Goal: Transaction & Acquisition: Purchase product/service

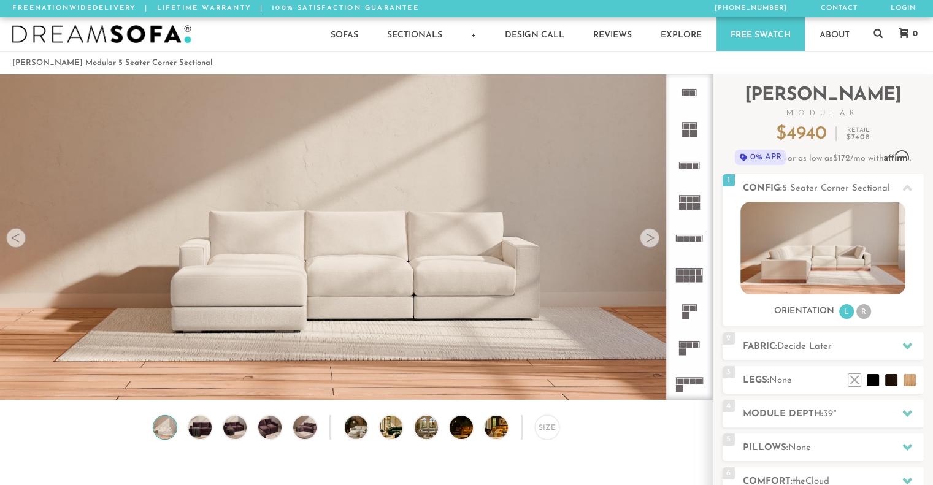
scroll to position [13646, 923]
click at [713, 247] on div "Introducing [PERSON_NAME] Modular $ 4940 Retail $ 7408 $ 4940 Retail $ 7408 0% …" at bounding box center [823, 340] width 220 height 532
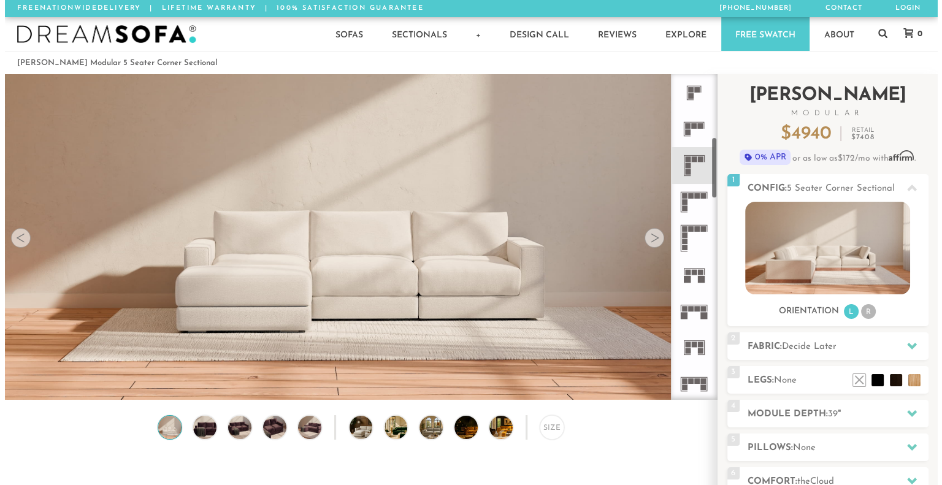
scroll to position [331, 0]
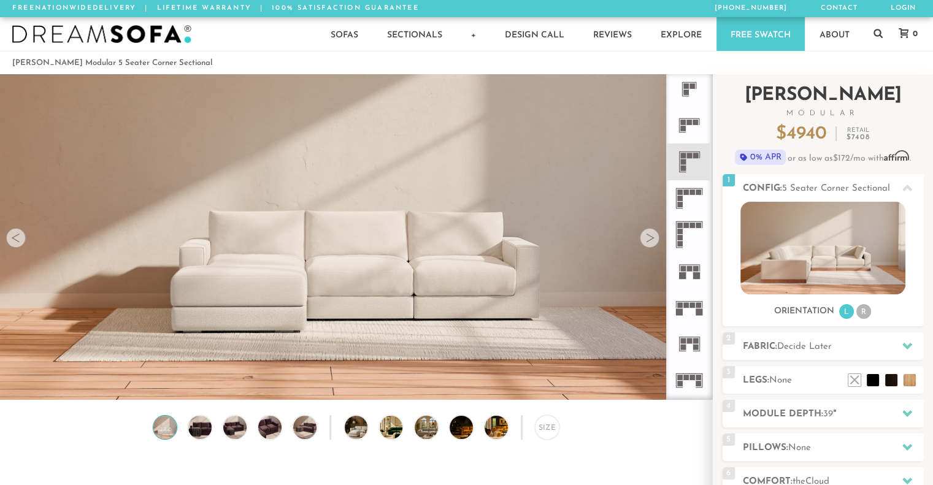
drag, startPoint x: 709, startPoint y: 123, endPoint x: 717, endPoint y: 185, distance: 63.1
click at [717, 185] on div "Introducing [PERSON_NAME] Modular $ 4940 Retail $ 7408 $ 4940 Retail $ 7408 0% …" at bounding box center [823, 345] width 220 height 543
click at [683, 228] on icon at bounding box center [689, 235] width 36 height 36
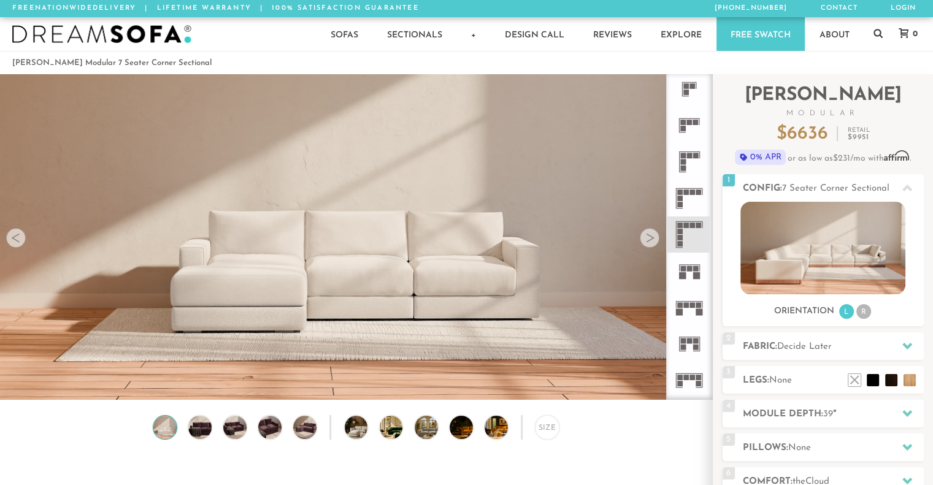
click at [692, 187] on icon at bounding box center [689, 198] width 36 height 36
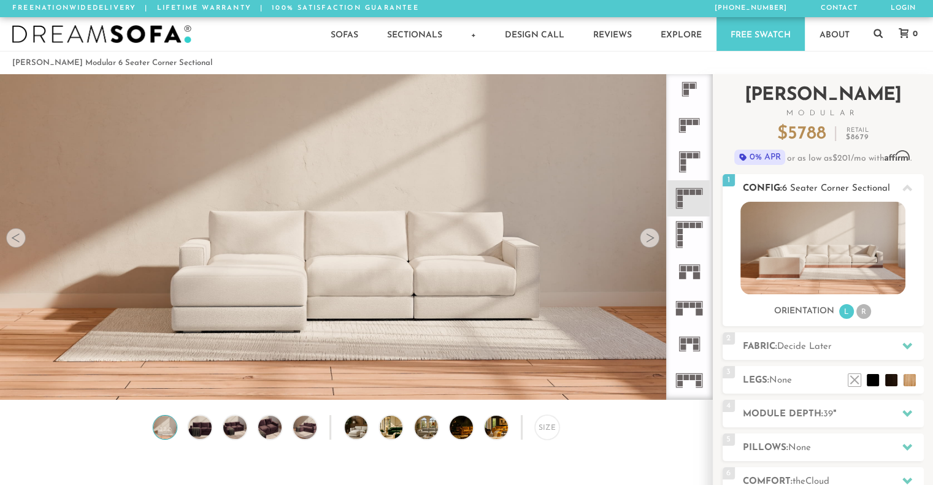
click at [815, 240] on img at bounding box center [822, 248] width 165 height 93
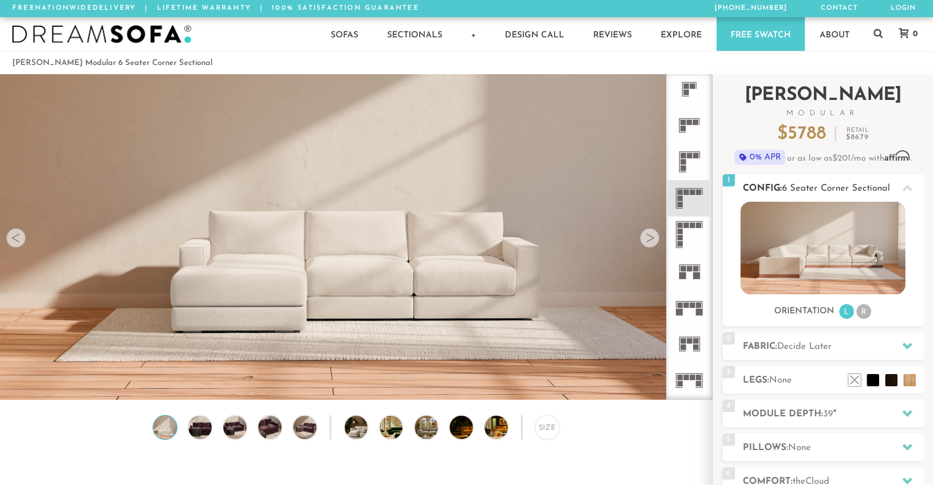
click at [815, 240] on img at bounding box center [822, 248] width 165 height 93
click at [699, 198] on icon at bounding box center [689, 198] width 36 height 36
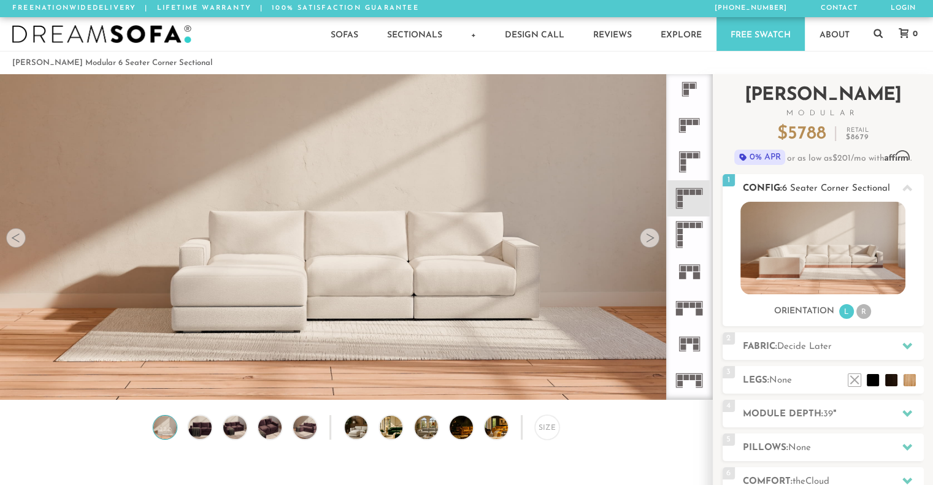
click at [869, 313] on li "R" at bounding box center [863, 311] width 15 height 15
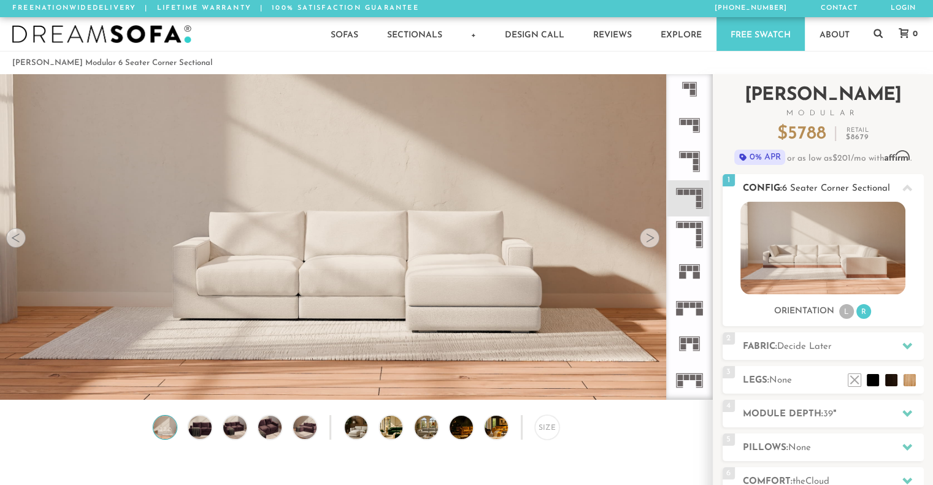
click at [845, 314] on li "L" at bounding box center [846, 311] width 15 height 15
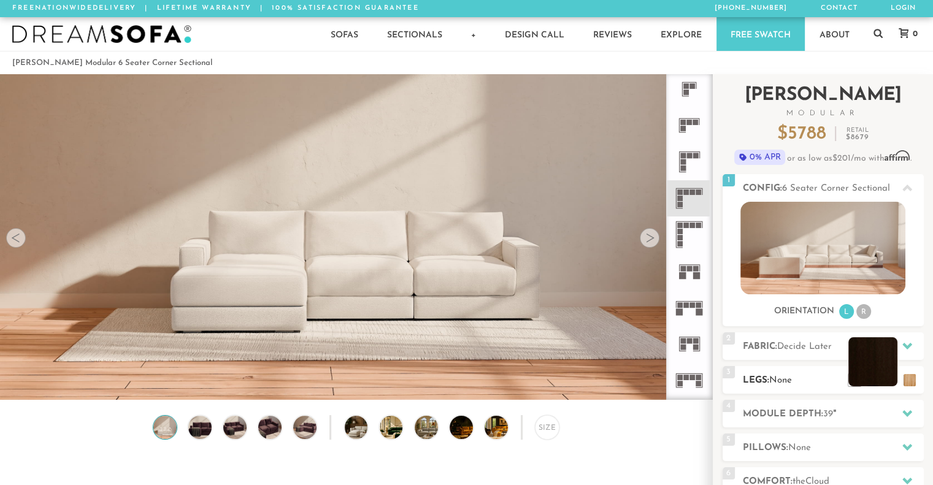
click at [890, 376] on li at bounding box center [872, 361] width 49 height 49
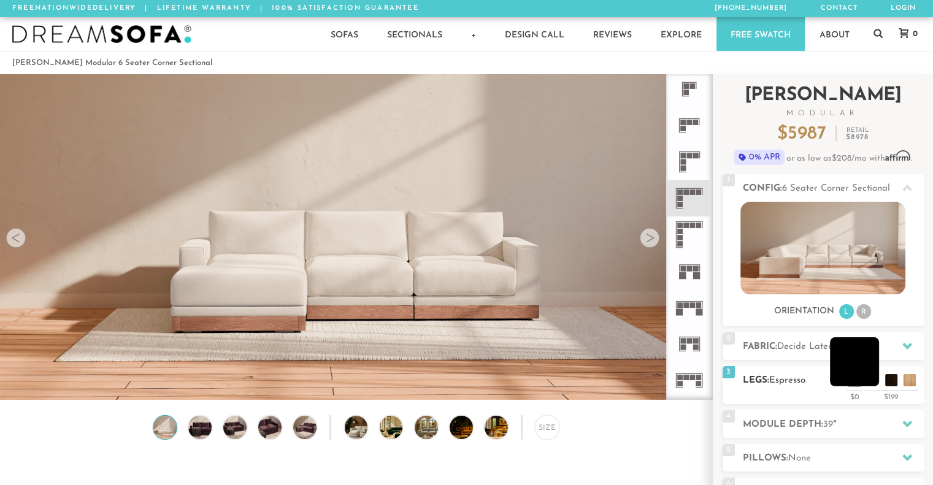
click at [870, 383] on li at bounding box center [854, 361] width 49 height 49
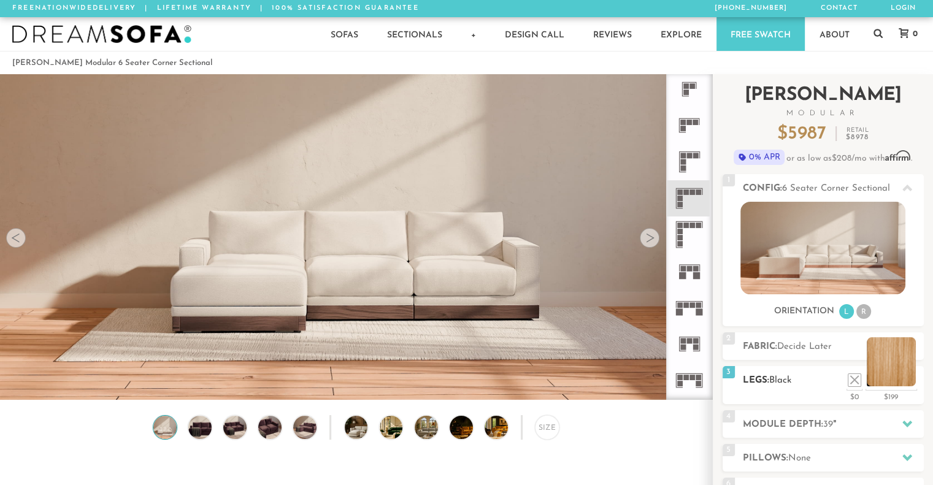
click at [912, 382] on li at bounding box center [891, 361] width 49 height 49
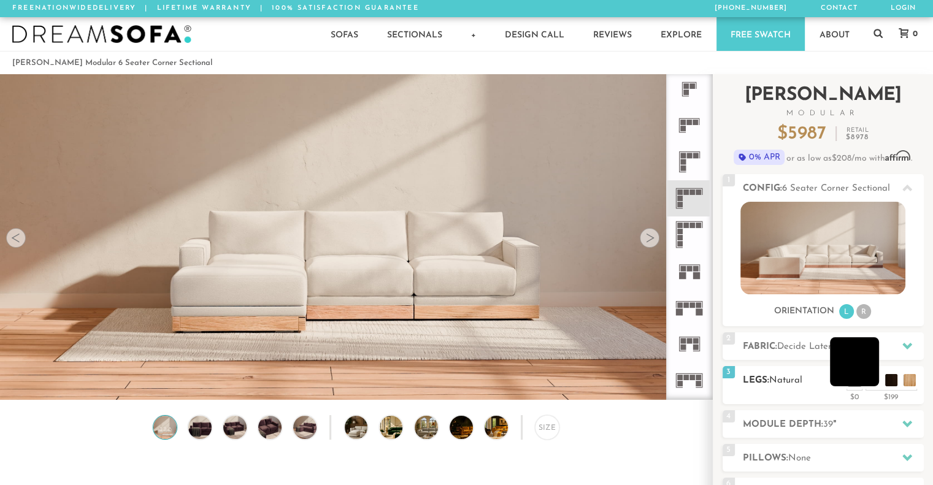
click at [874, 377] on li at bounding box center [854, 361] width 49 height 49
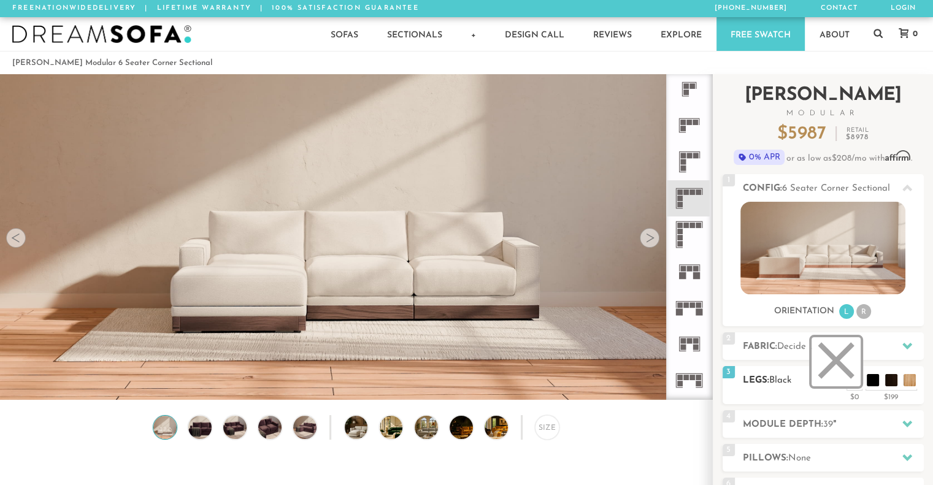
click at [856, 380] on li at bounding box center [836, 361] width 49 height 49
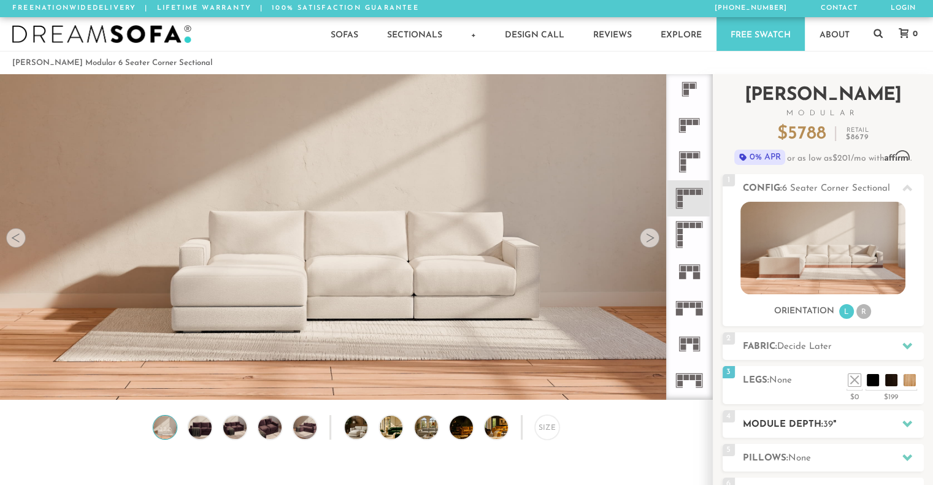
click at [906, 419] on icon at bounding box center [907, 424] width 10 height 10
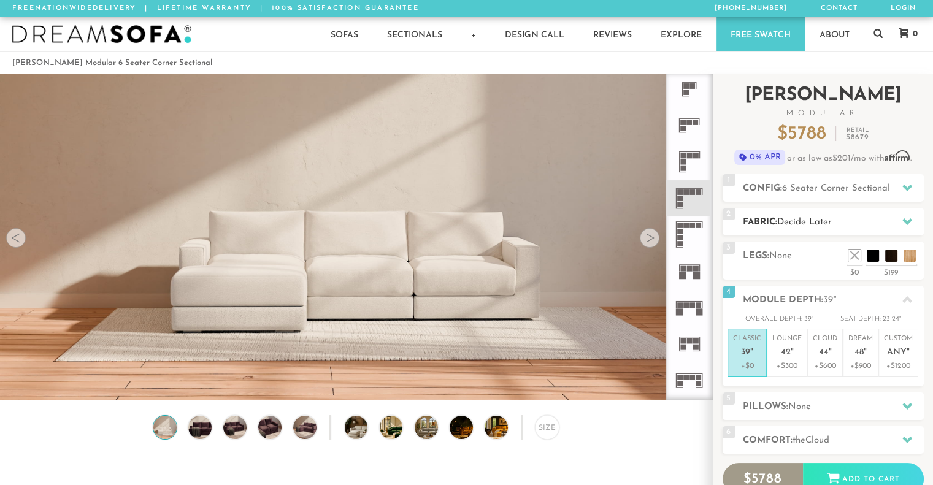
click at [904, 221] on icon at bounding box center [907, 221] width 10 height 7
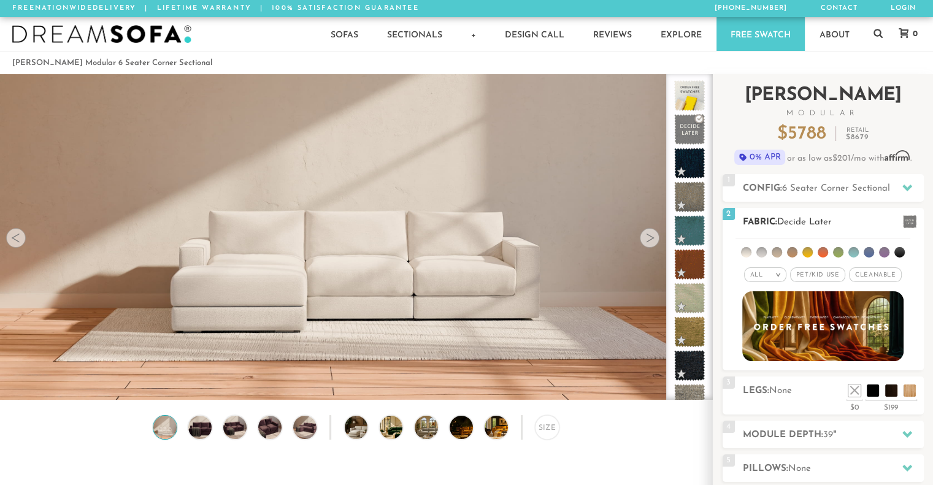
click at [766, 254] on li at bounding box center [761, 252] width 10 height 10
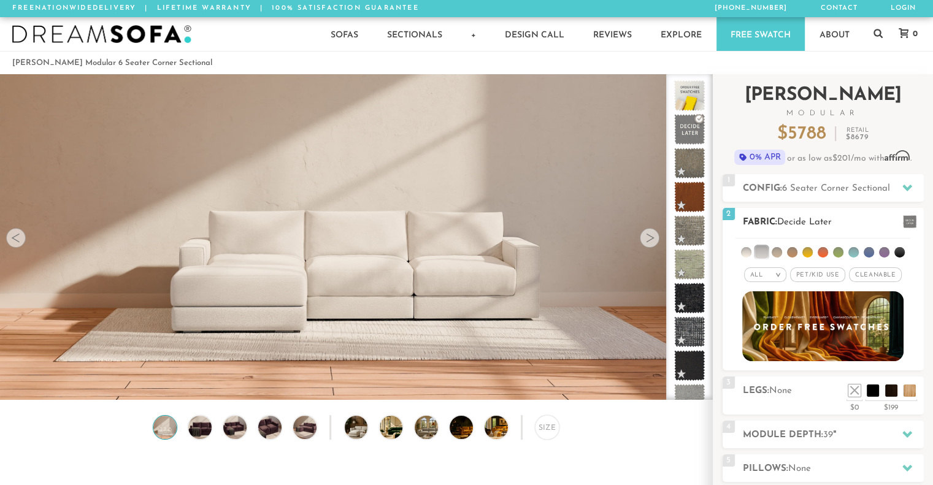
click at [746, 254] on li at bounding box center [746, 252] width 10 height 10
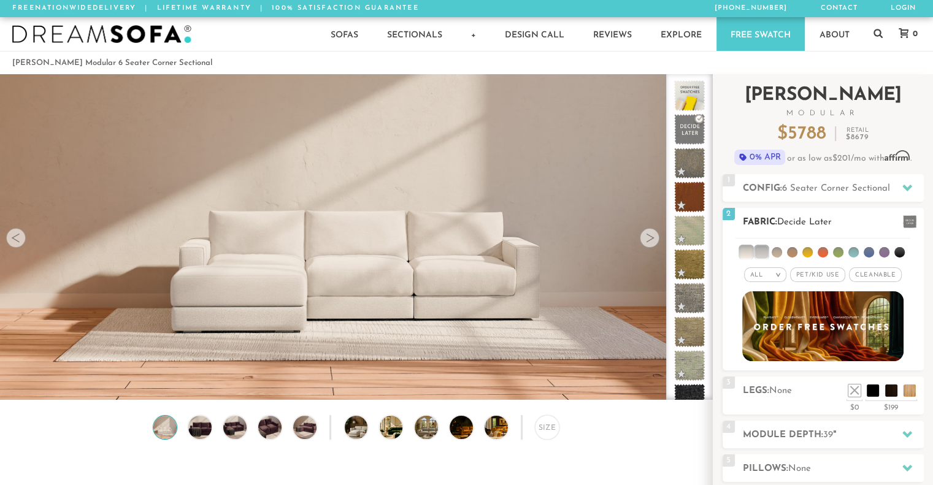
click at [759, 246] on li at bounding box center [761, 252] width 12 height 12
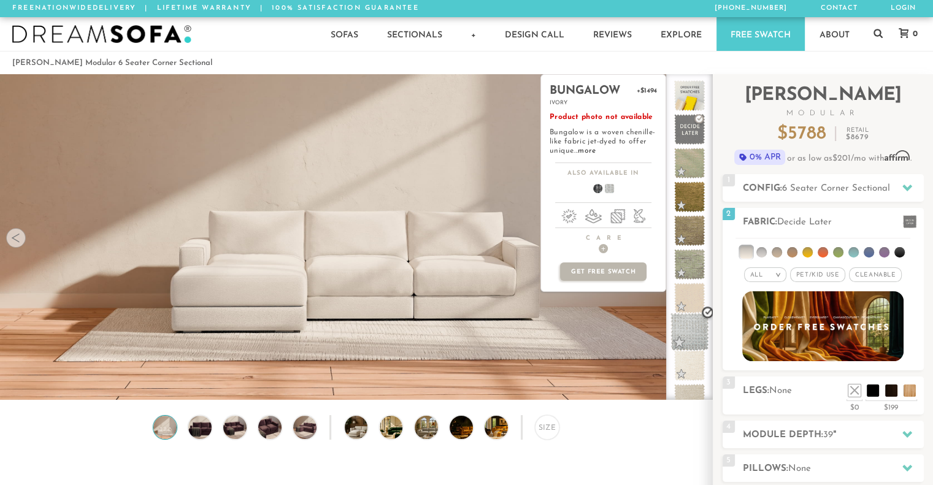
click at [690, 321] on span at bounding box center [690, 332] width 39 height 39
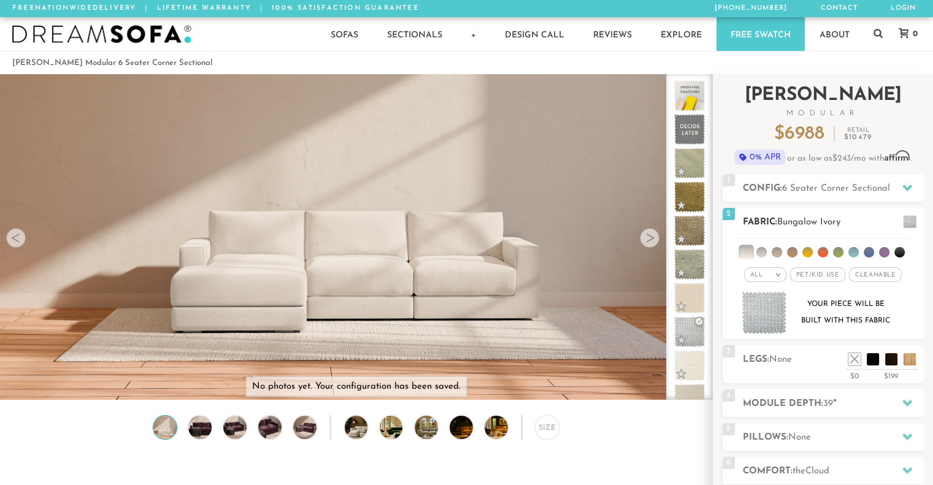
click at [775, 315] on img at bounding box center [764, 313] width 45 height 44
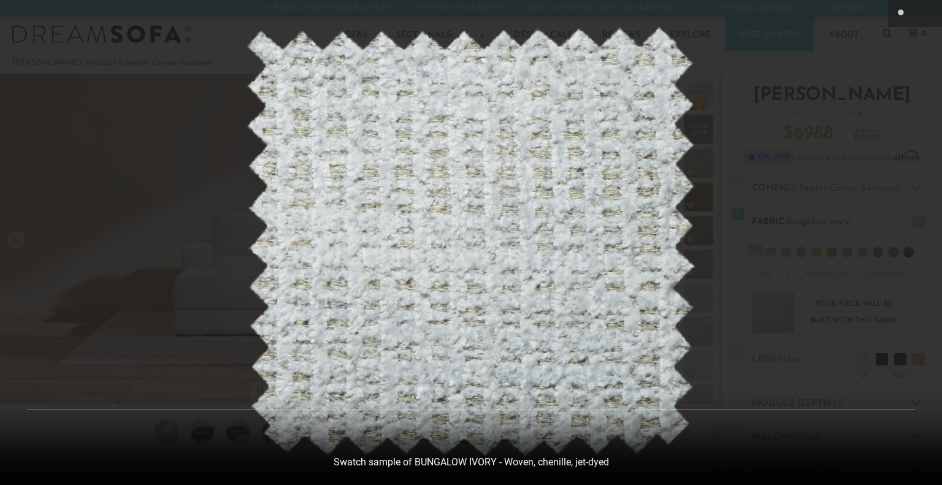
scroll to position [13665, 933]
click at [424, 231] on img at bounding box center [471, 242] width 450 height 431
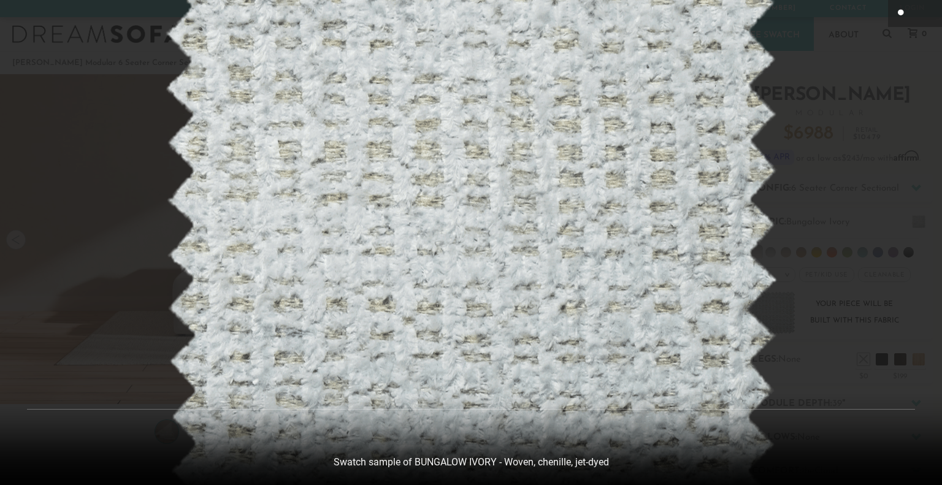
click at [900, 13] on icon at bounding box center [902, 12] width 8 height 7
